Goal: Task Accomplishment & Management: Complete application form

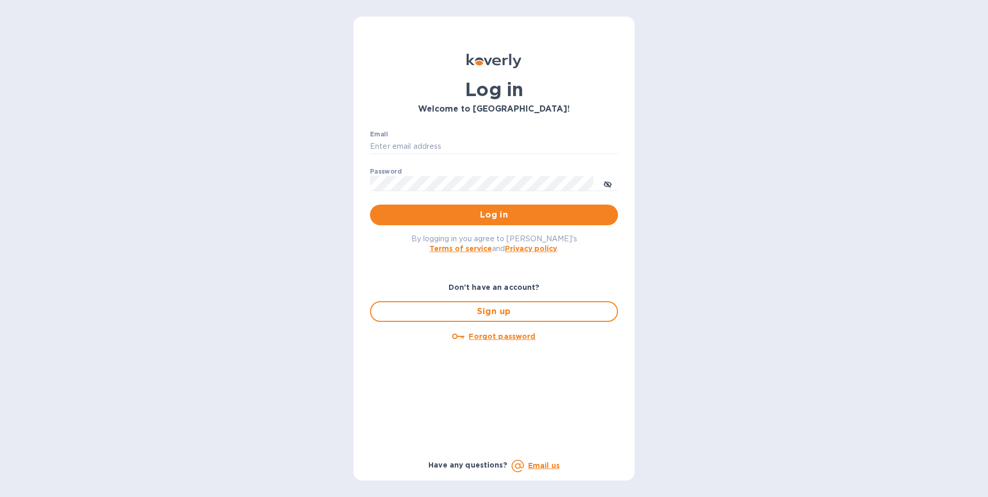
click at [951, 34] on div "Log in Welcome to Koverly! Email ​ Password ​ Log in By logging in you agree to…" at bounding box center [494, 248] width 988 height 497
click at [470, 140] on input "Email" at bounding box center [494, 147] width 248 height 16
type input "gzall@zallandsons.com"
click at [610, 185] on icon "toggle password visibility" at bounding box center [608, 184] width 8 height 8
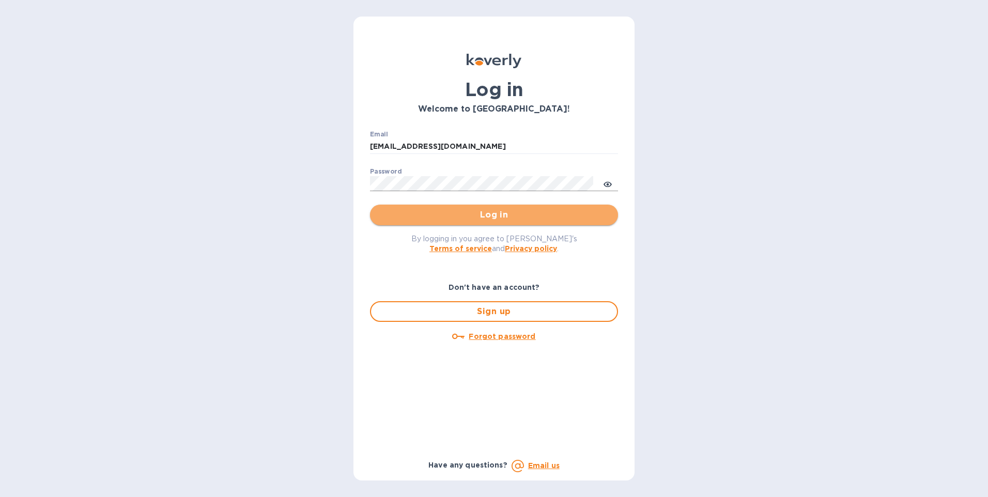
click at [516, 208] on button "Log in" at bounding box center [494, 215] width 248 height 21
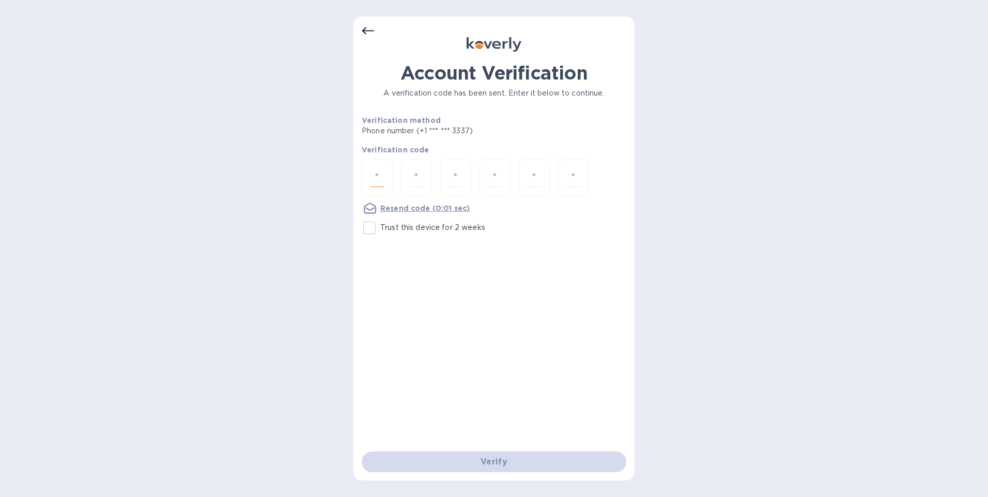
click at [381, 170] on input "number" at bounding box center [377, 177] width 13 height 19
type input "5"
type input "3"
type input "2"
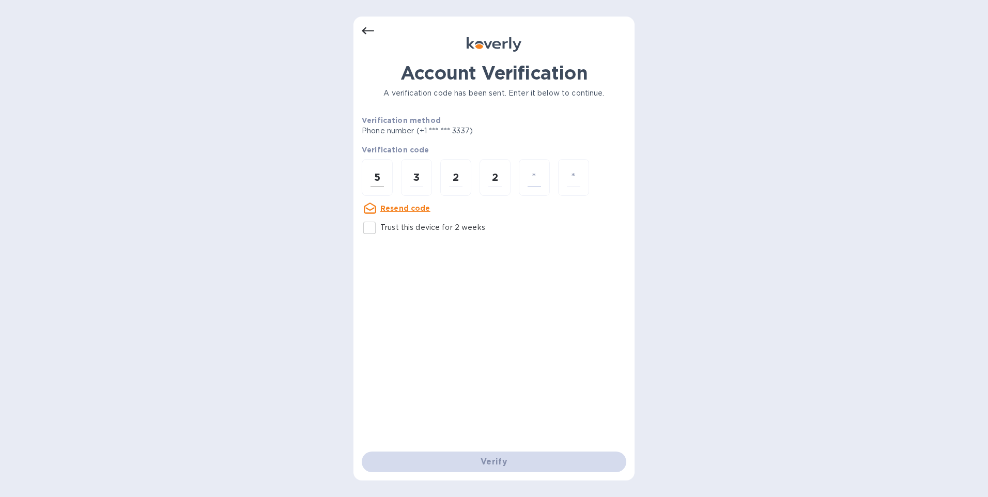
type input "6"
type input "2"
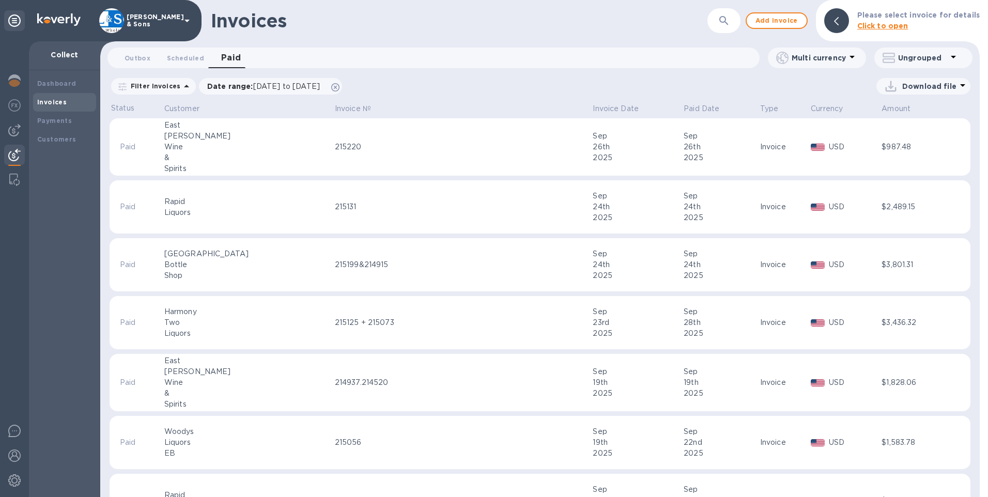
click at [335, 143] on div "215220" at bounding box center [462, 147] width 255 height 11
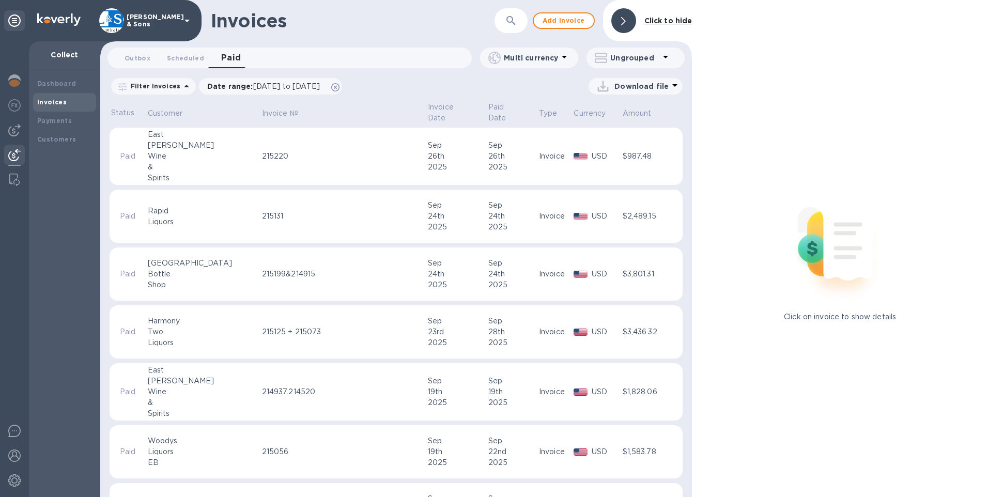
click at [663, 83] on p "Download file" at bounding box center [642, 86] width 54 height 10
click at [628, 117] on li "XLSX file" at bounding box center [636, 111] width 70 height 29
click at [196, 58] on span "Scheduled 0" at bounding box center [185, 58] width 37 height 11
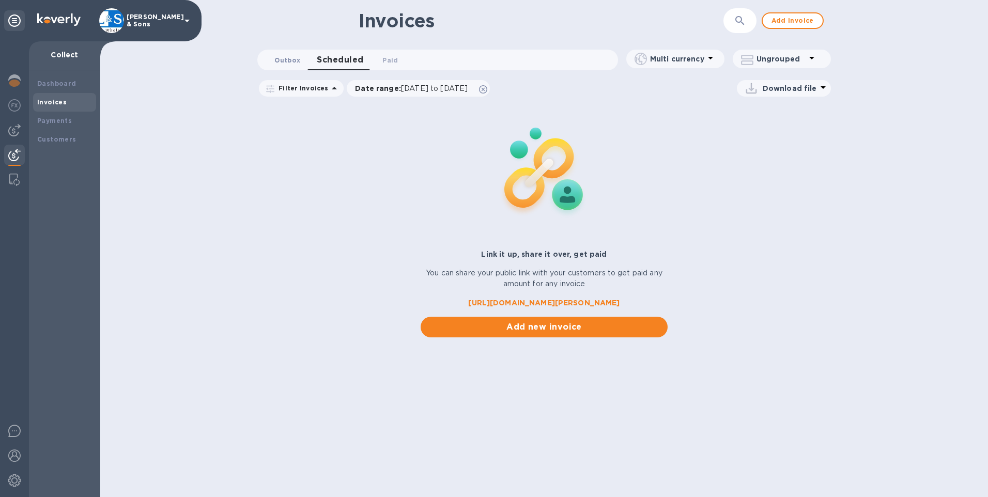
click at [289, 62] on span "Outbox 0" at bounding box center [287, 60] width 26 height 11
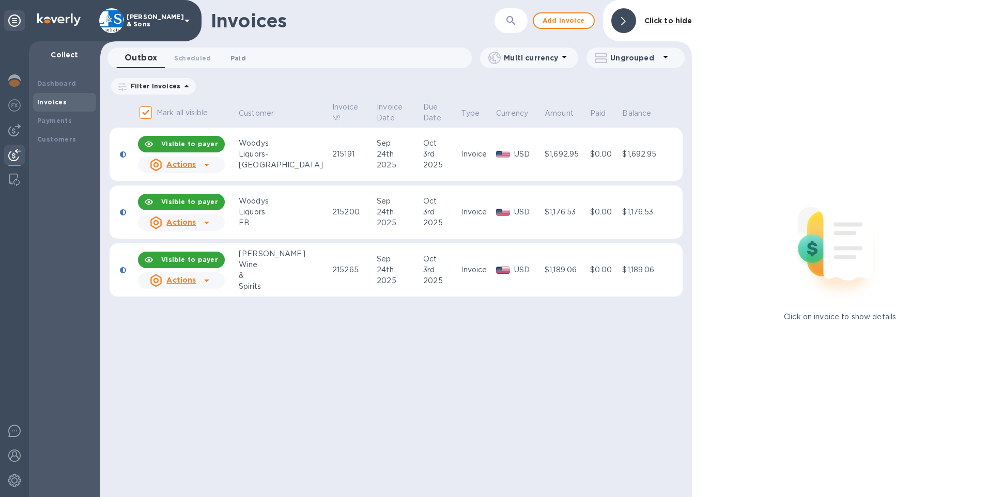
click at [228, 54] on span "Paid 0" at bounding box center [238, 58] width 21 height 11
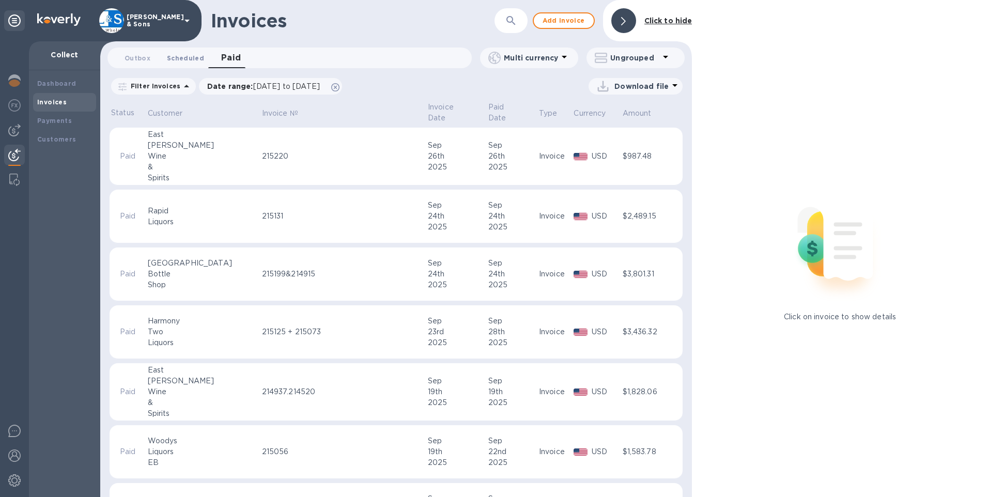
click at [190, 59] on span "Scheduled 0" at bounding box center [185, 58] width 37 height 11
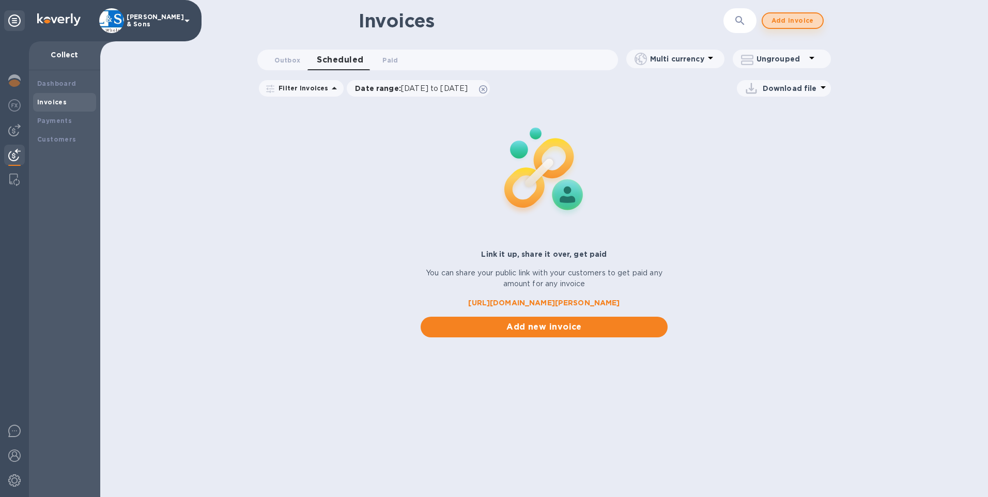
click at [791, 19] on span "Add invoice" at bounding box center [792, 20] width 43 height 12
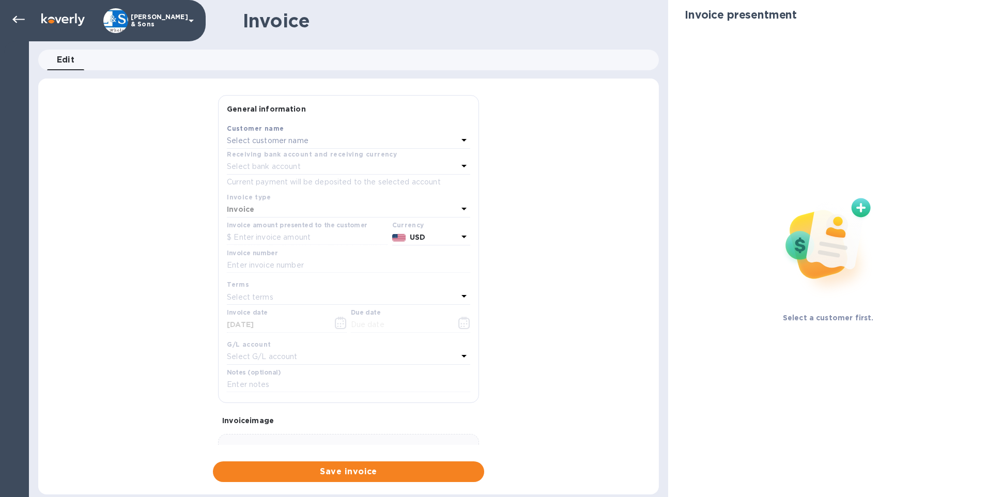
click at [264, 141] on p "Select customer name" at bounding box center [268, 140] width 82 height 11
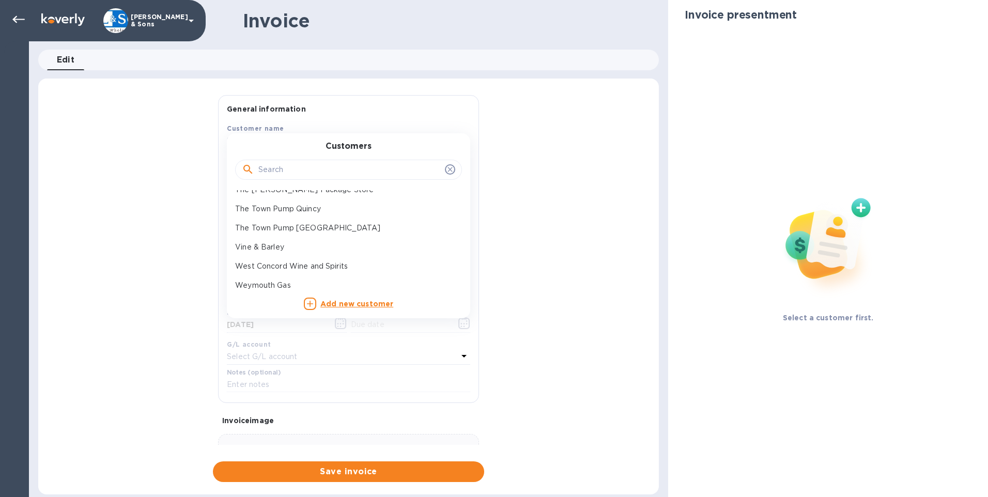
scroll to position [465, 0]
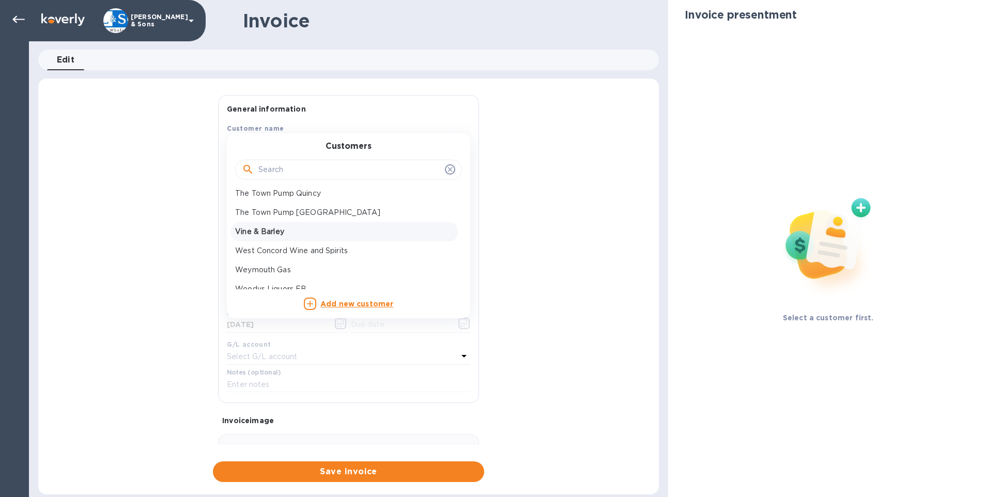
click at [261, 229] on p "Vine & Barley" at bounding box center [344, 231] width 219 height 11
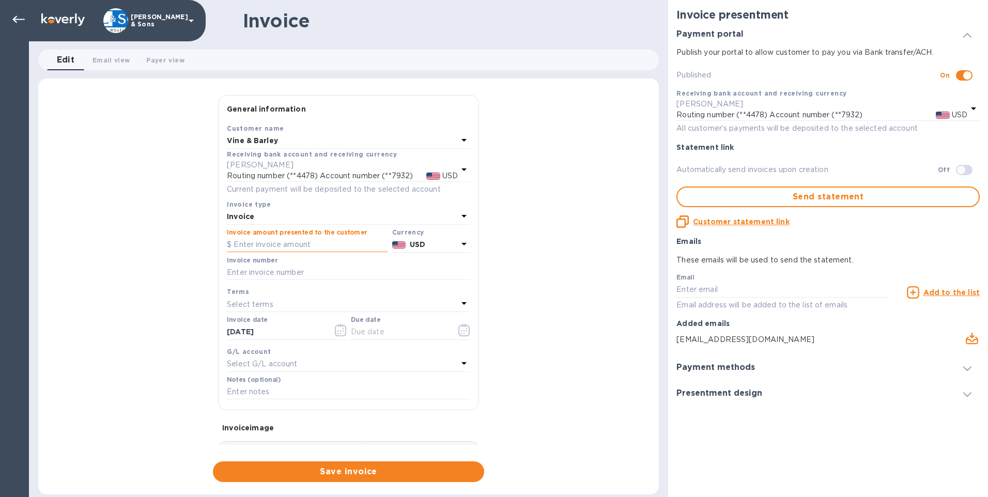
click at [282, 243] on input "text" at bounding box center [307, 245] width 161 height 16
type input "1,401.99"
click at [281, 270] on input "text" at bounding box center [348, 273] width 243 height 16
type input "215345"
click at [194, 292] on div "General information Save Customer name Vine & Barley Receiving bank account and…" at bounding box center [348, 288] width 621 height 387
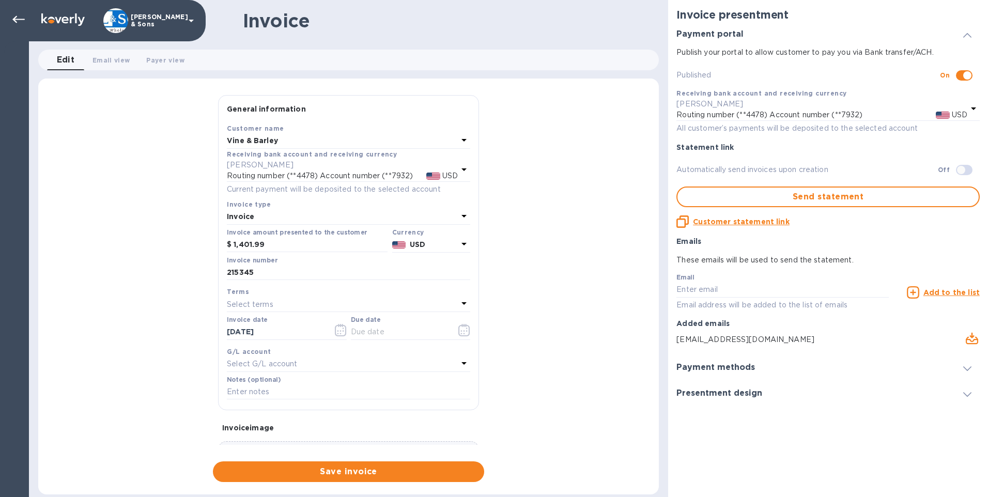
click at [21, 126] on div "[PERSON_NAME] & Sons" at bounding box center [14, 248] width 29 height 497
click at [340, 331] on icon "button" at bounding box center [341, 331] width 2 height 2
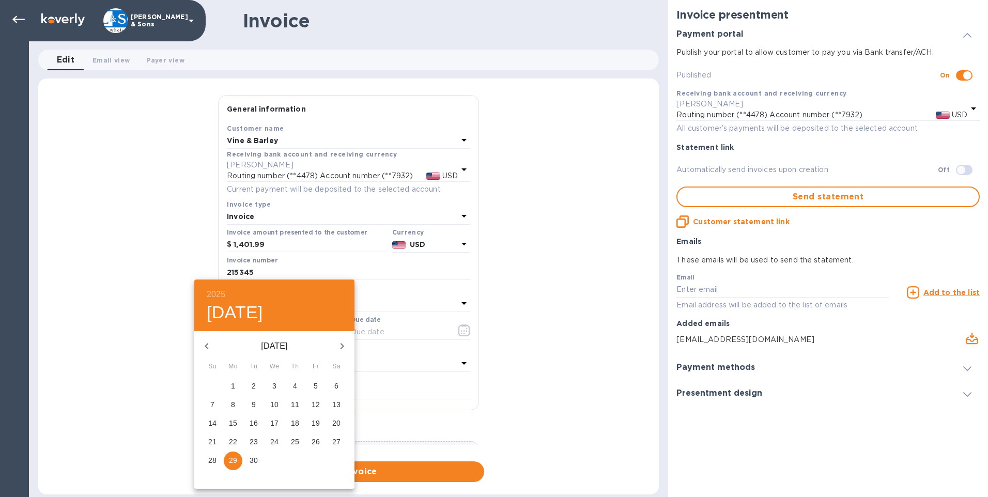
click at [316, 445] on p "26" at bounding box center [316, 442] width 8 height 10
type input "[DATE]"
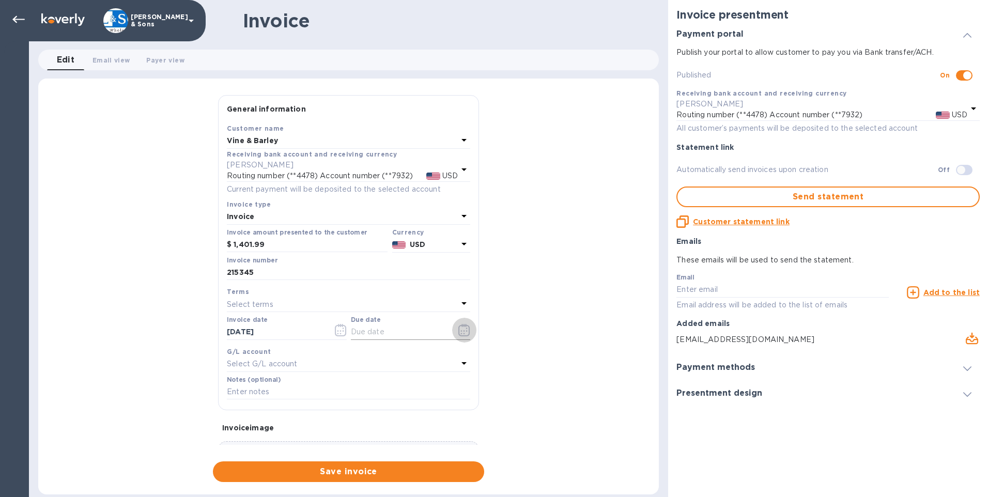
click at [463, 332] on icon "button" at bounding box center [464, 330] width 12 height 12
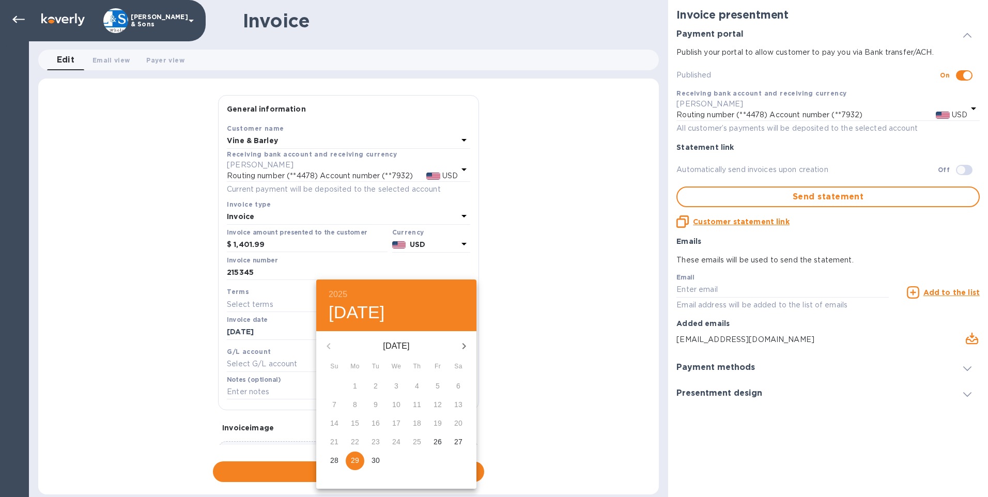
click at [469, 343] on icon "button" at bounding box center [464, 346] width 12 height 12
click at [434, 385] on span "3" at bounding box center [438, 386] width 19 height 10
type input "[DATE]"
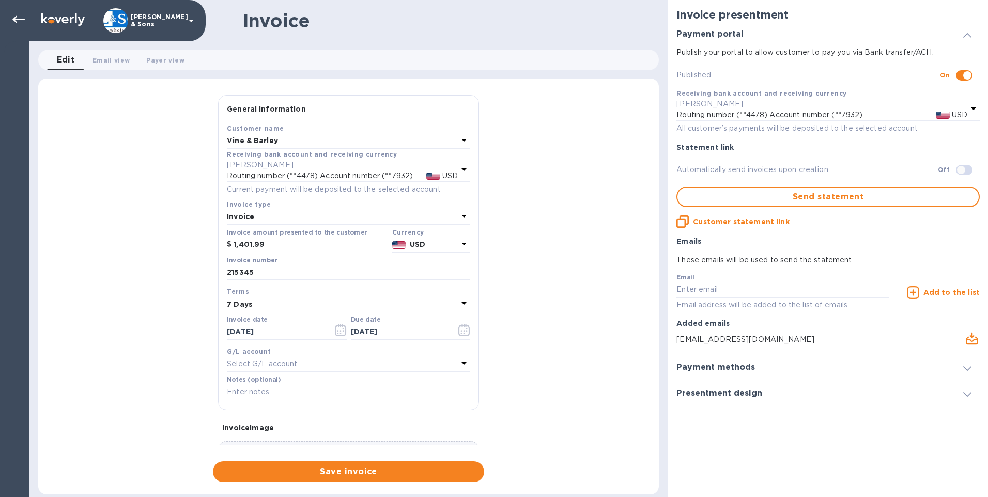
click at [278, 395] on input "text" at bounding box center [348, 393] width 243 height 16
type input "R"
type input "Thank You"
click at [139, 370] on div "General information Save Customer name Vine & Barley Receiving bank account and…" at bounding box center [348, 288] width 621 height 387
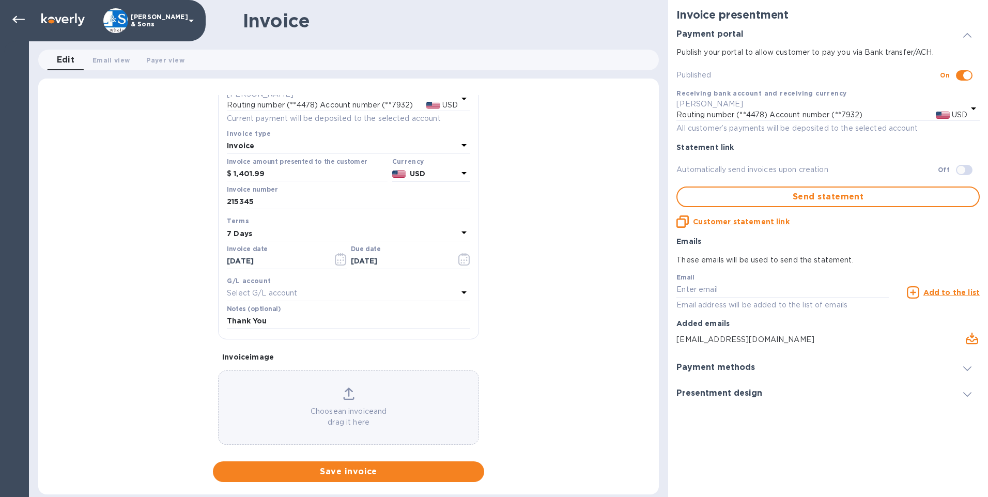
scroll to position [83, 0]
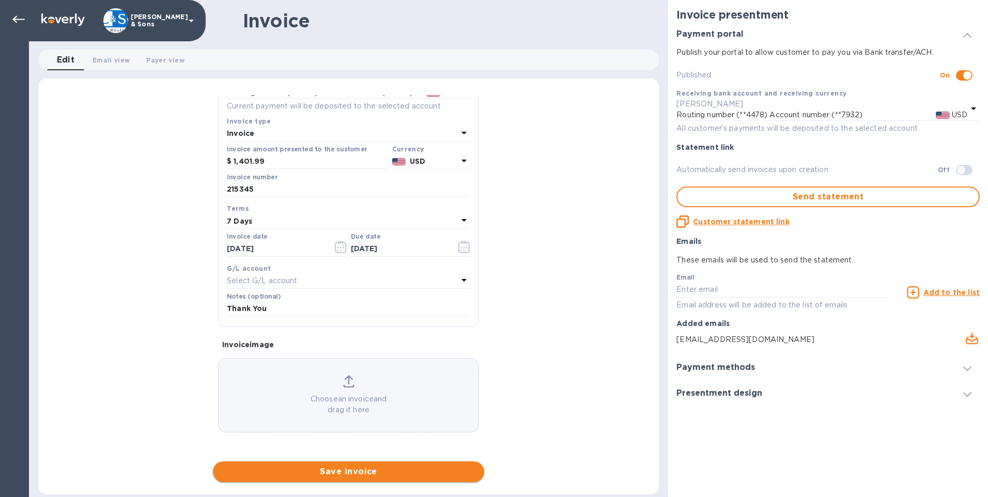
click at [369, 470] on span "Save invoice" at bounding box center [348, 472] width 255 height 12
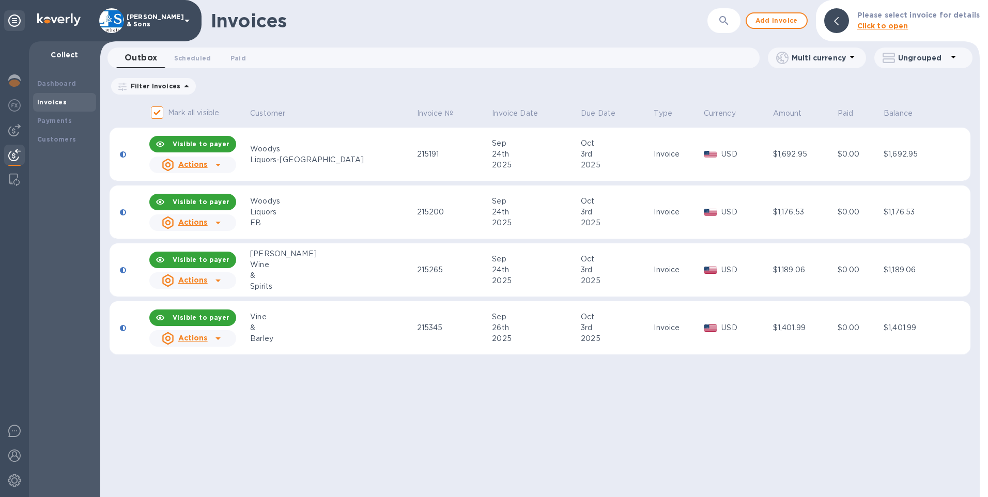
click at [217, 339] on icon at bounding box center [218, 338] width 12 height 12
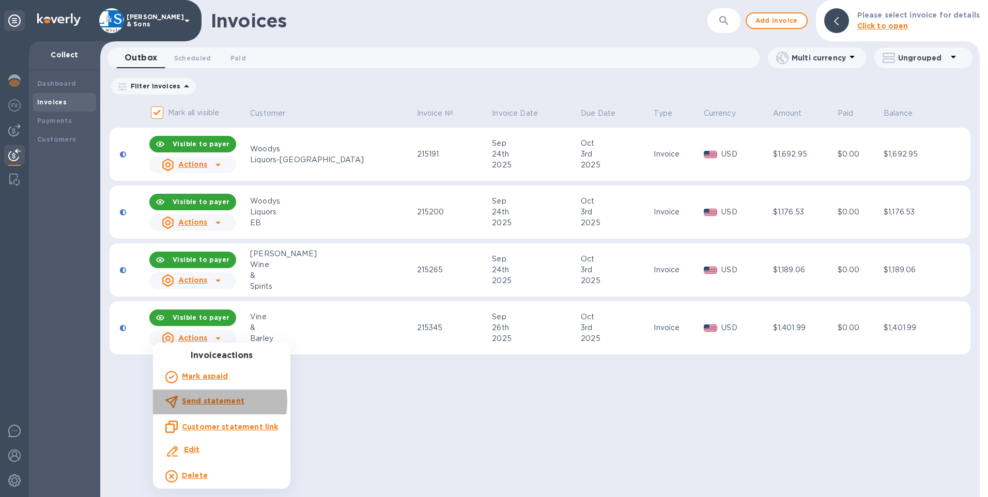
click at [219, 402] on b "Send statement" at bounding box center [213, 401] width 63 height 8
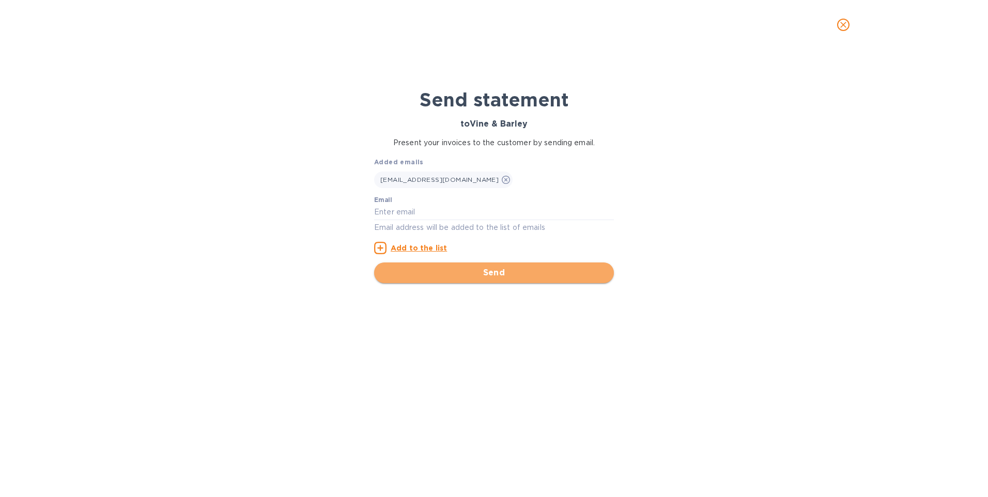
click at [489, 269] on span "Send" at bounding box center [493, 273] width 223 height 12
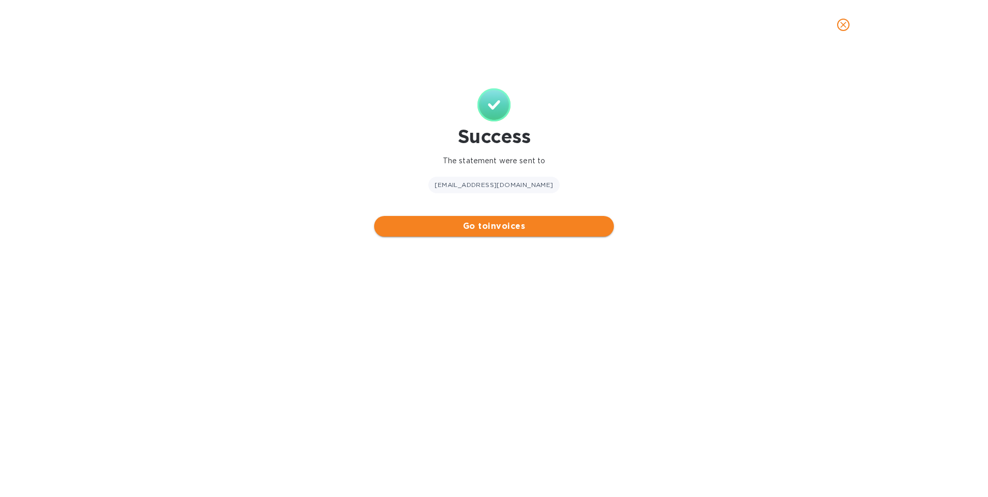
click at [499, 226] on span "Go to invoices" at bounding box center [493, 226] width 223 height 12
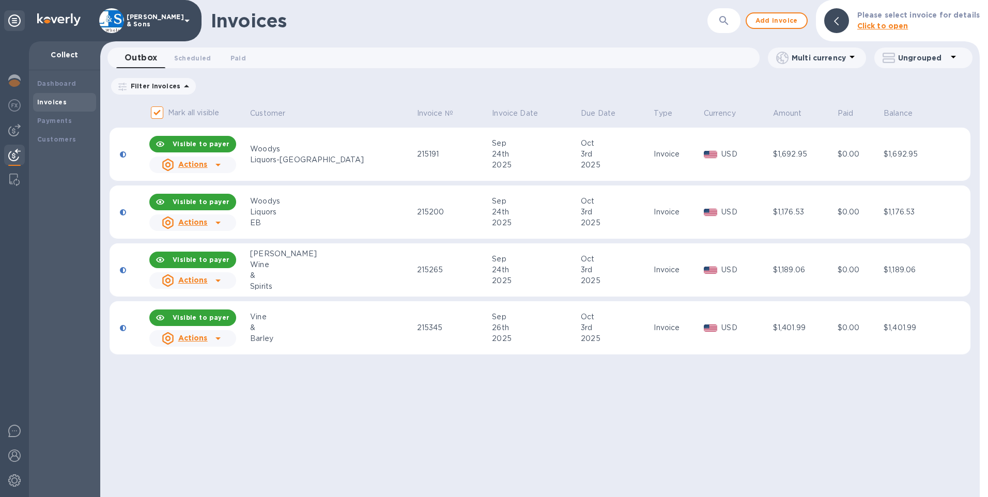
click at [13, 156] on img at bounding box center [14, 155] width 12 height 12
click at [57, 98] on b "Invoices" at bounding box center [51, 102] width 29 height 8
click at [237, 63] on span "Paid 0" at bounding box center [239, 58] width 16 height 11
